Goal: Book appointment/travel/reservation

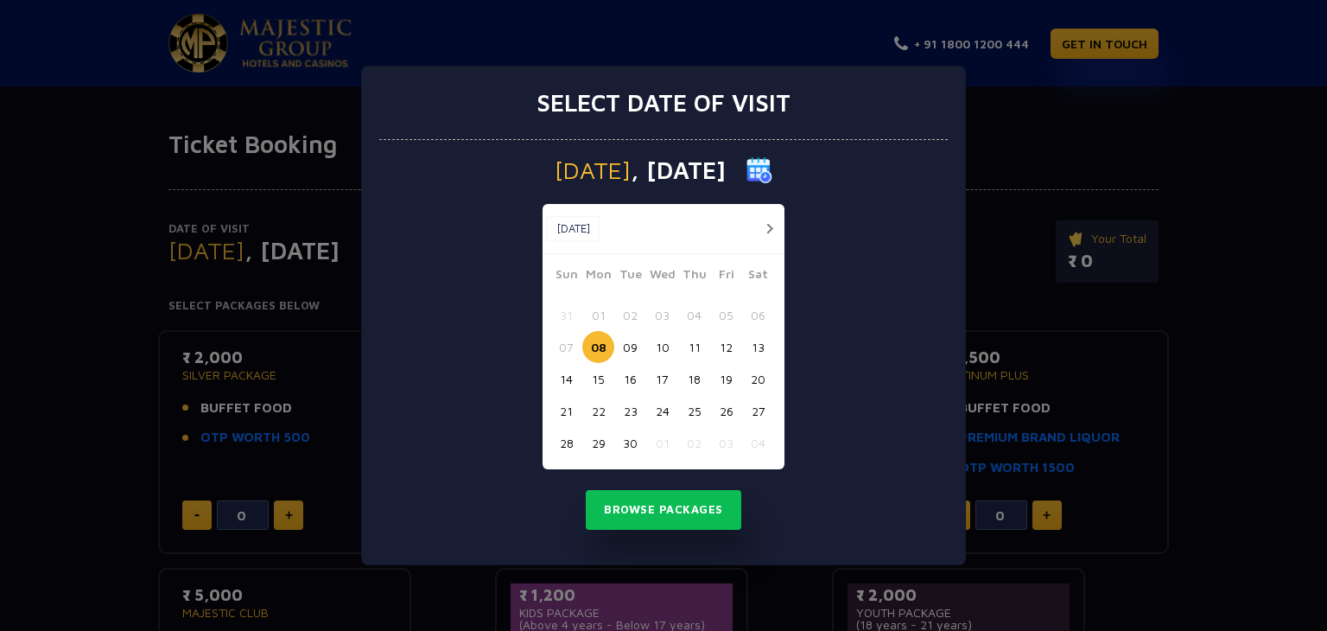
click at [633, 346] on button "09" at bounding box center [630, 347] width 32 height 32
click at [771, 225] on button "button" at bounding box center [769, 229] width 22 height 22
click at [736, 229] on button "button" at bounding box center [737, 229] width 22 height 22
click at [599, 346] on button "08" at bounding box center [598, 347] width 32 height 32
click at [685, 504] on button "Browse Packages" at bounding box center [663, 510] width 155 height 40
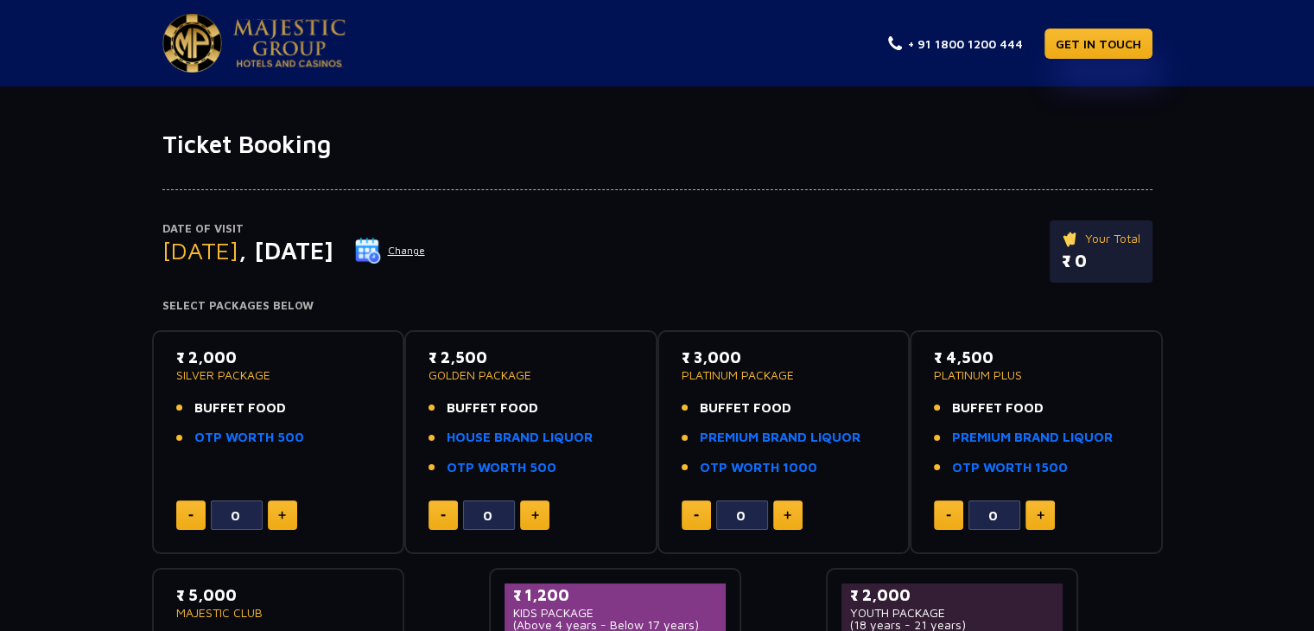
click at [282, 509] on button at bounding box center [282, 514] width 29 height 29
type input "1"
click at [76, 374] on div "Date of Visit [DATE] Change Your Total ₹ 2,000.00 Select Packages Below ₹ 2,000…" at bounding box center [657, 467] width 1314 height 616
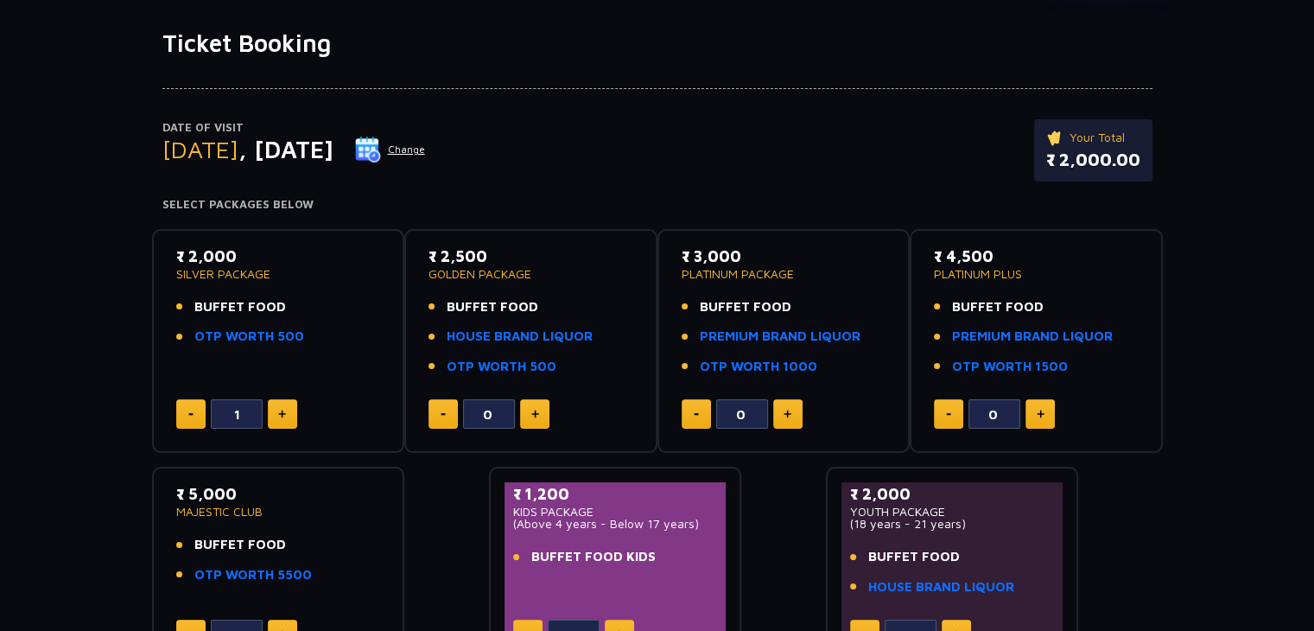
scroll to position [104, 0]
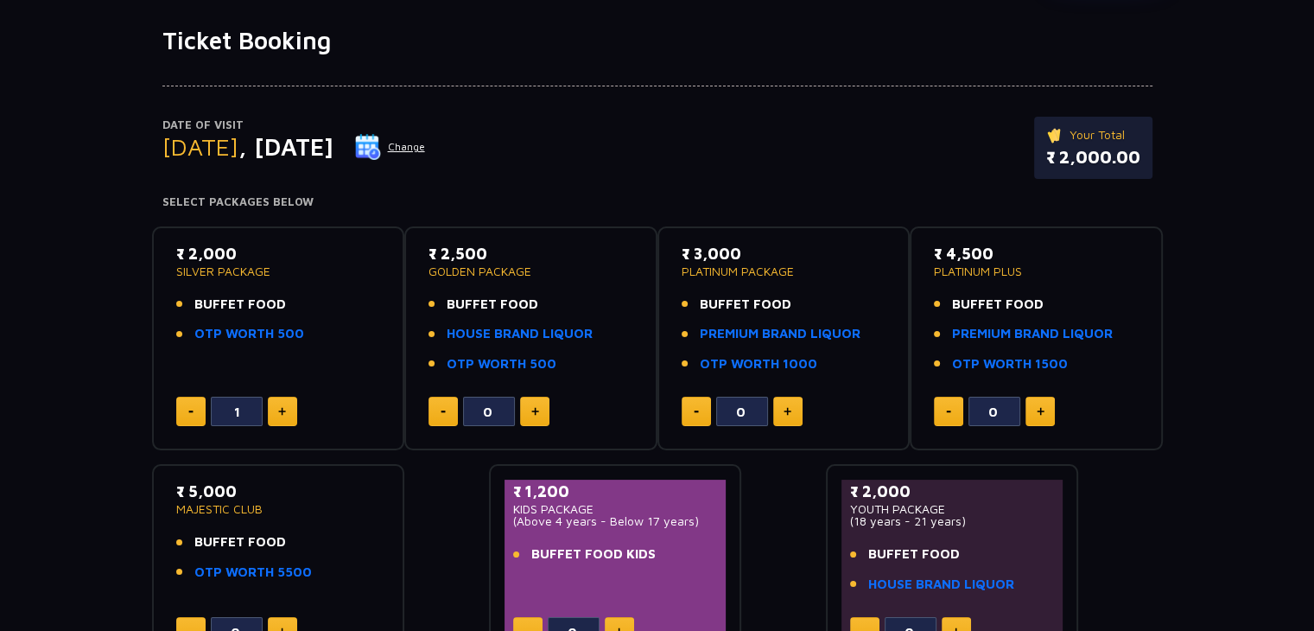
click at [1037, 408] on img at bounding box center [1041, 411] width 8 height 9
type input "1"
click at [187, 413] on button at bounding box center [190, 410] width 29 height 29
type input "0"
click at [1120, 256] on p "₹ 4,500" at bounding box center [1036, 253] width 205 height 23
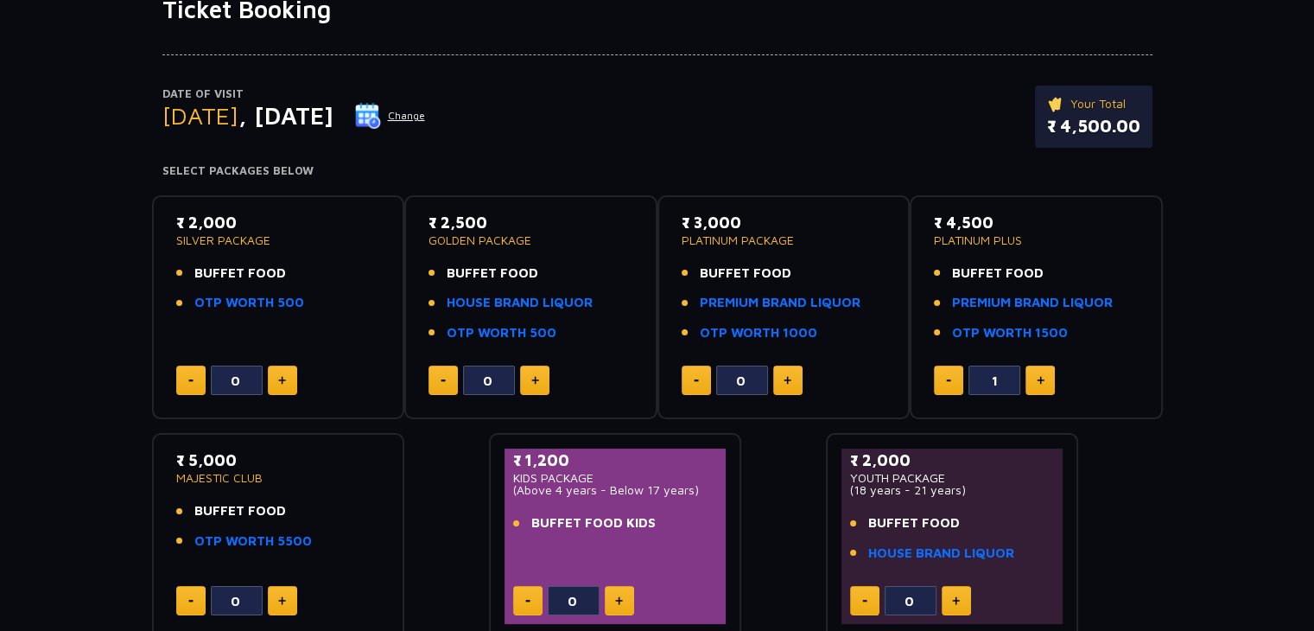
scroll to position [138, 0]
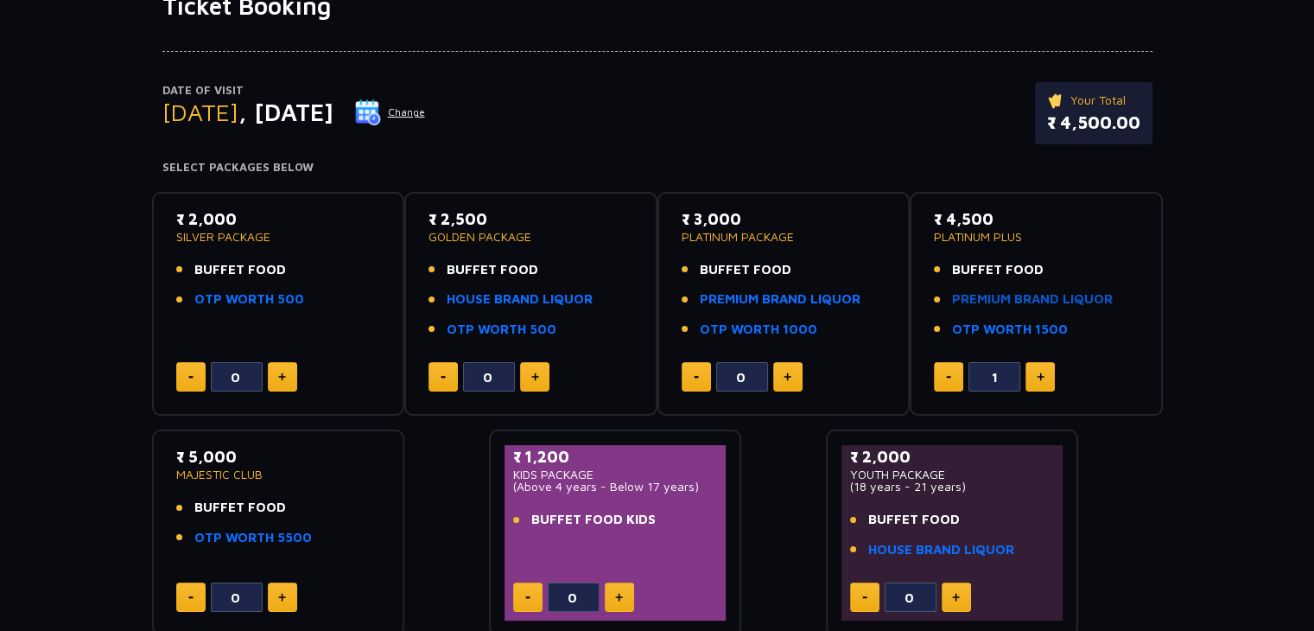
click at [1050, 296] on link "PREMIUM BRAND LIQUOR" at bounding box center [1032, 299] width 161 height 20
